Goal: Information Seeking & Learning: Learn about a topic

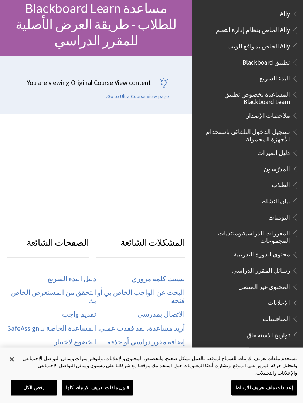
scroll to position [81, 0]
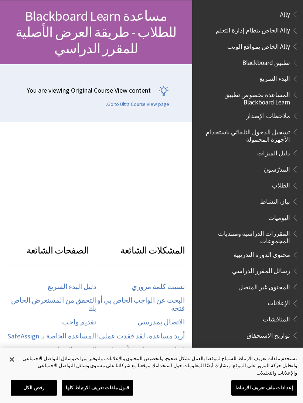
click at [282, 11] on span "Ally" at bounding box center [285, 13] width 10 height 10
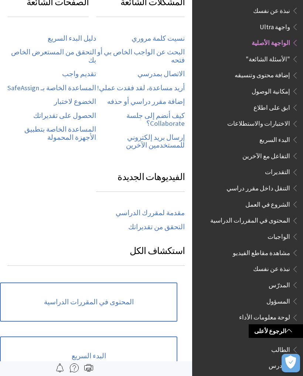
scroll to position [328, 0]
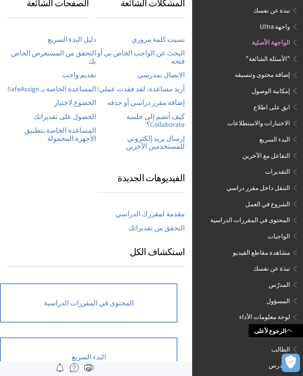
click at [279, 328] on link "الرجوع لأعلى" at bounding box center [276, 331] width 54 height 14
